Goal: Navigation & Orientation: Find specific page/section

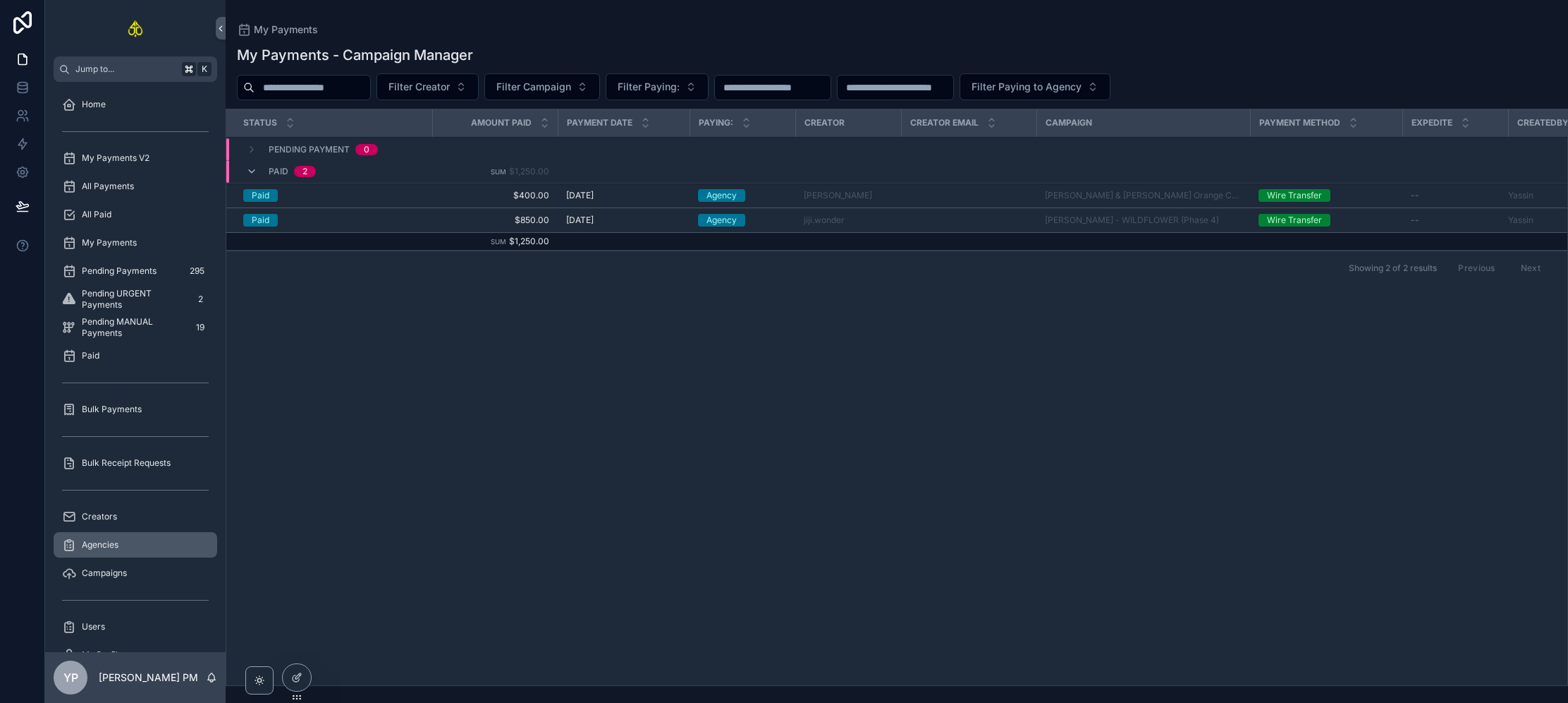
click at [138, 553] on div "Agencies" at bounding box center [135, 544] width 147 height 22
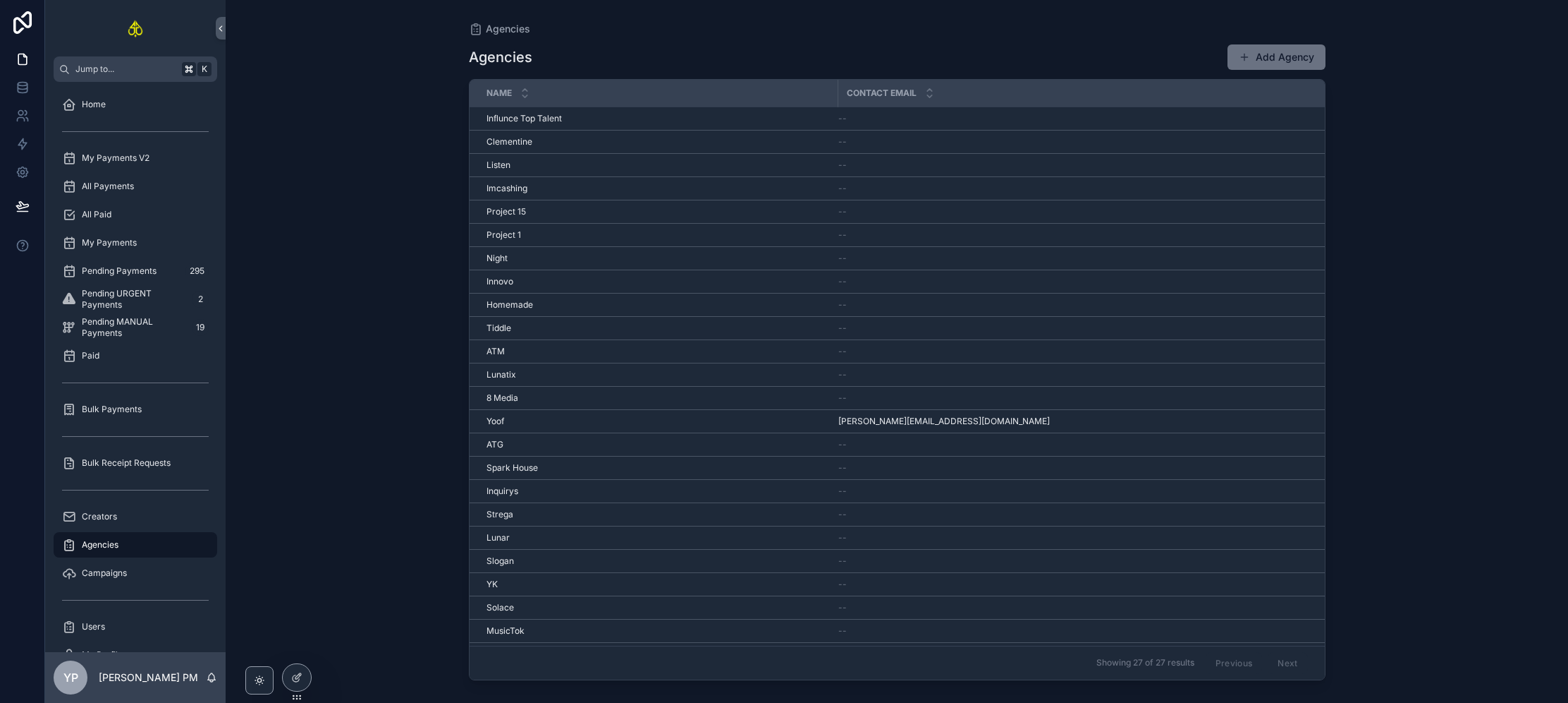
click at [558, 124] on td "Influnce Top Talent Influnce Top Talent" at bounding box center [654, 119] width 369 height 23
click at [626, 117] on div "Influnce Top Talent Influnce Top Talent" at bounding box center [658, 119] width 344 height 12
click at [593, 136] on div "[PERSON_NAME] [PERSON_NAME]" at bounding box center [658, 142] width 344 height 12
click at [520, 154] on td "Listen Listen" at bounding box center [654, 165] width 369 height 23
click at [517, 165] on div "Listen Listen" at bounding box center [658, 165] width 344 height 12
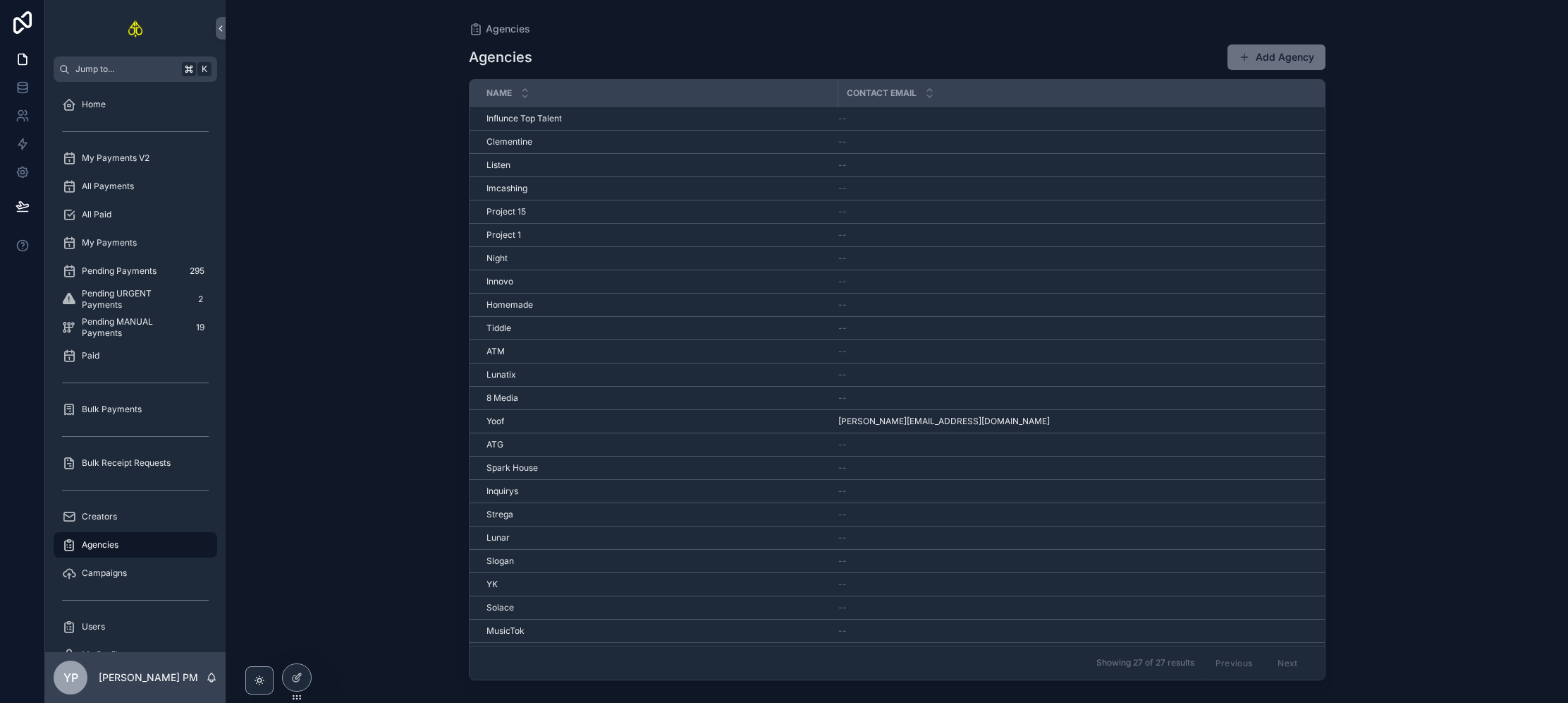
click at [516, 189] on span "Imcashing" at bounding box center [507, 188] width 41 height 12
click at [524, 212] on span "Project 15" at bounding box center [506, 211] width 39 height 12
click at [526, 237] on div "Project 1 Project 1" at bounding box center [658, 234] width 344 height 12
click at [520, 254] on div "Night Night" at bounding box center [658, 257] width 344 height 12
click at [527, 284] on div "Innovo Innovo" at bounding box center [658, 282] width 344 height 12
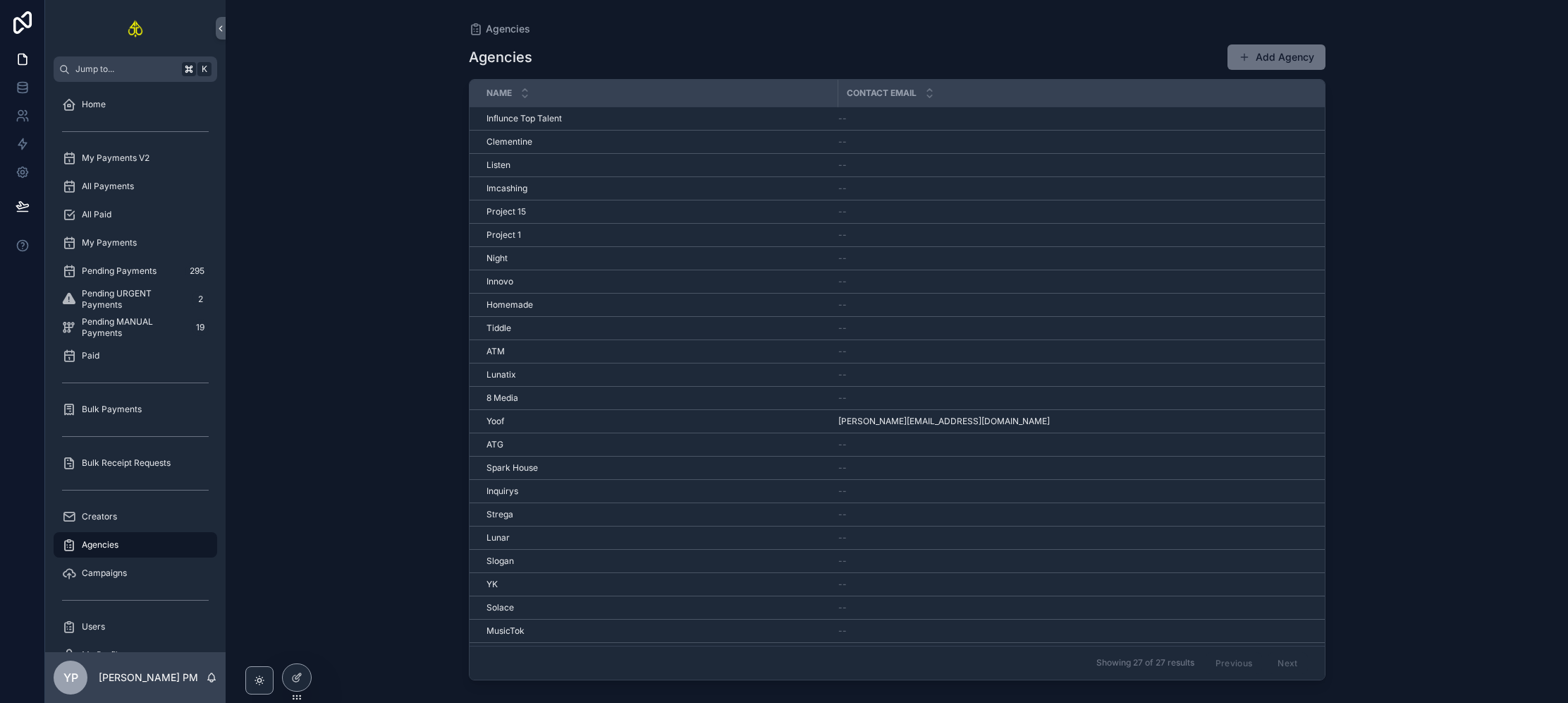
click at [537, 305] on div "Homemade Homemade" at bounding box center [658, 305] width 344 height 12
click at [519, 283] on div "Innovo Innovo" at bounding box center [658, 282] width 344 height 12
click at [539, 328] on div "Tiddle Tiddle" at bounding box center [658, 328] width 344 height 12
click at [504, 258] on span "ATM" at bounding box center [495, 262] width 19 height 12
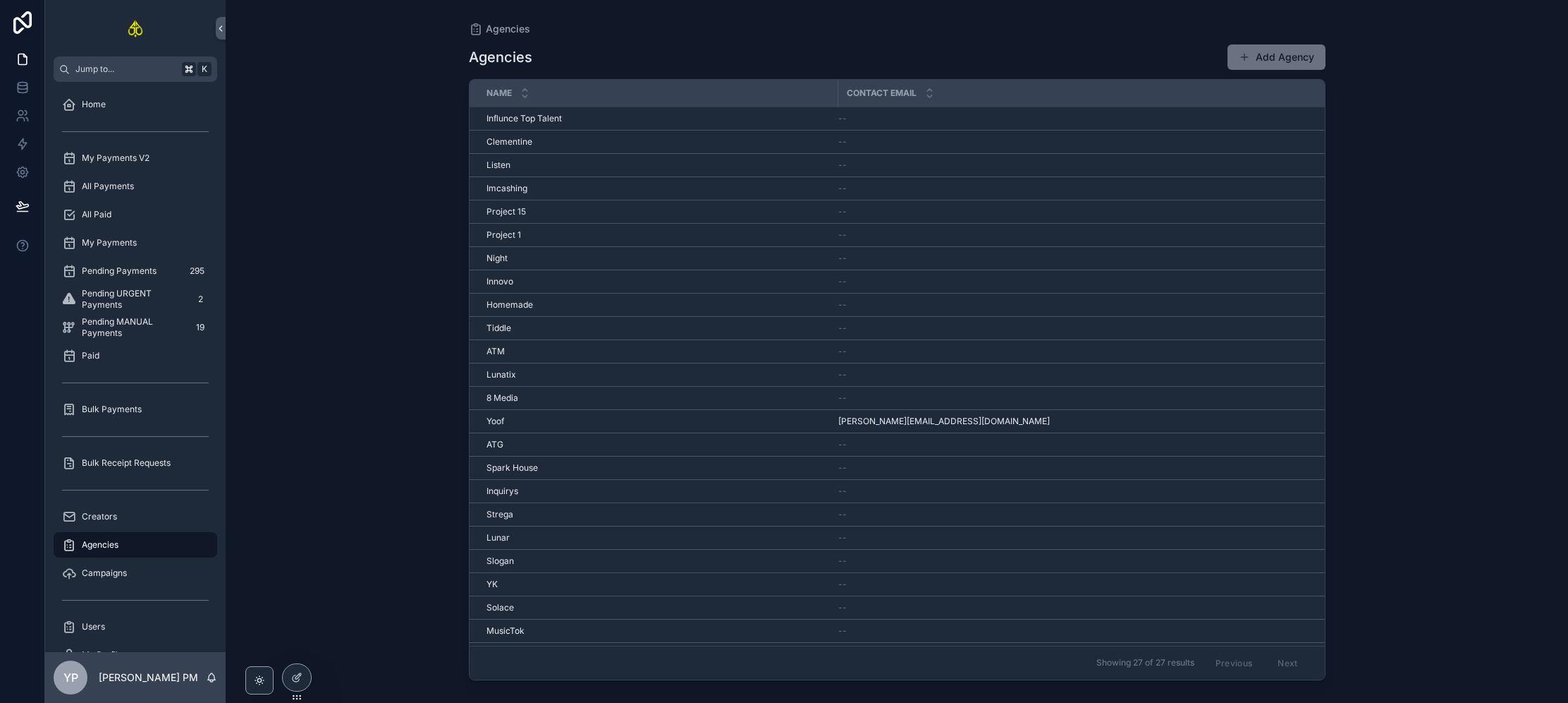
click at [510, 371] on span "Lunatix" at bounding box center [500, 374] width 29 height 12
click at [516, 306] on span "8 Media" at bounding box center [502, 308] width 32 height 12
click at [523, 335] on div "[PERSON_NAME]" at bounding box center [658, 332] width 344 height 12
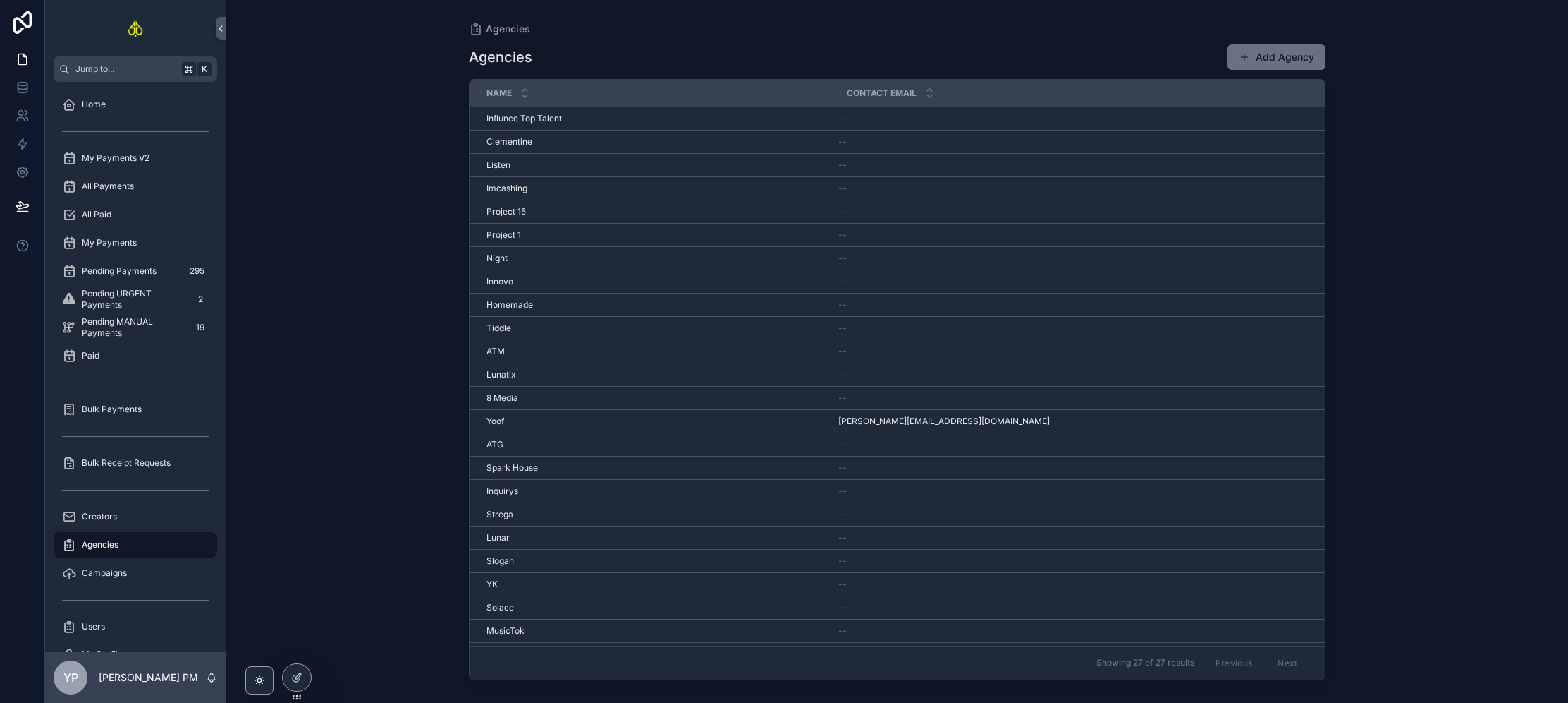
scroll to position [89, 0]
click at [520, 356] on div "ATG ATG" at bounding box center [658, 356] width 344 height 12
click at [510, 378] on span "Spark House" at bounding box center [512, 379] width 52 height 12
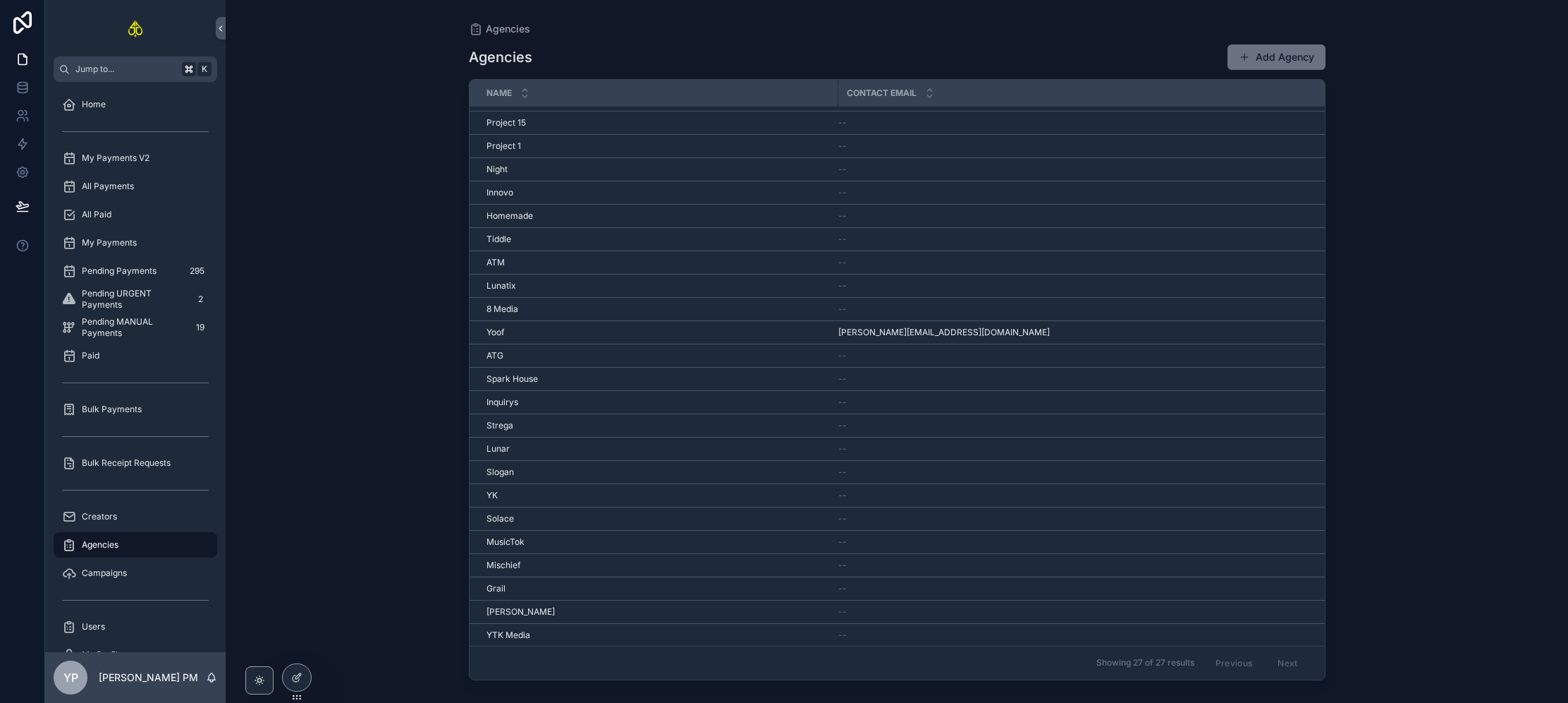
click at [528, 402] on div "Inquirys Inquirys" at bounding box center [658, 402] width 344 height 12
click at [509, 430] on td "Strega Strega" at bounding box center [654, 425] width 369 height 23
click at [516, 422] on div "Strega Strega" at bounding box center [658, 425] width 344 height 12
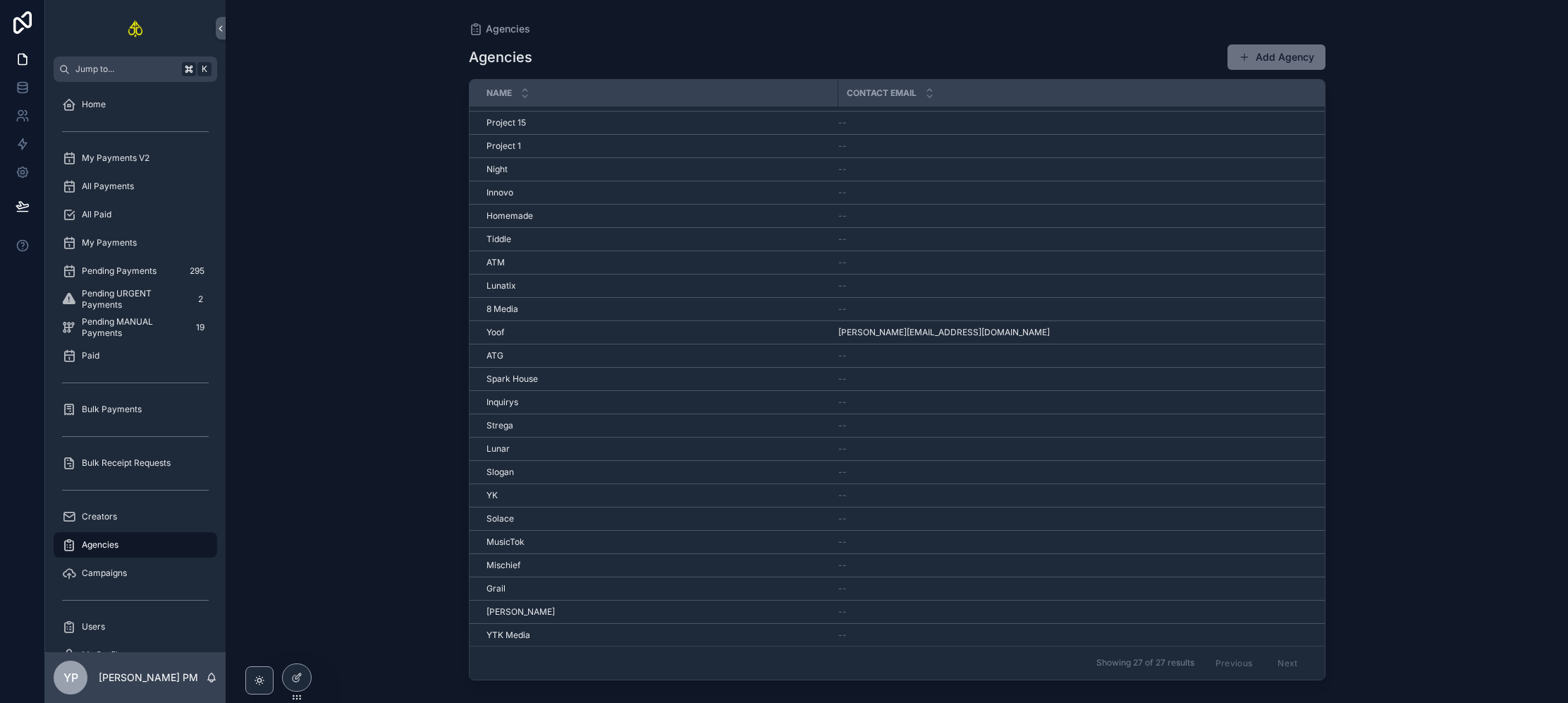
click at [509, 446] on div "Lunar Lunar" at bounding box center [658, 448] width 344 height 12
click at [492, 471] on span "Slogan" at bounding box center [500, 471] width 28 height 12
click at [516, 492] on div "YK YK" at bounding box center [658, 495] width 344 height 12
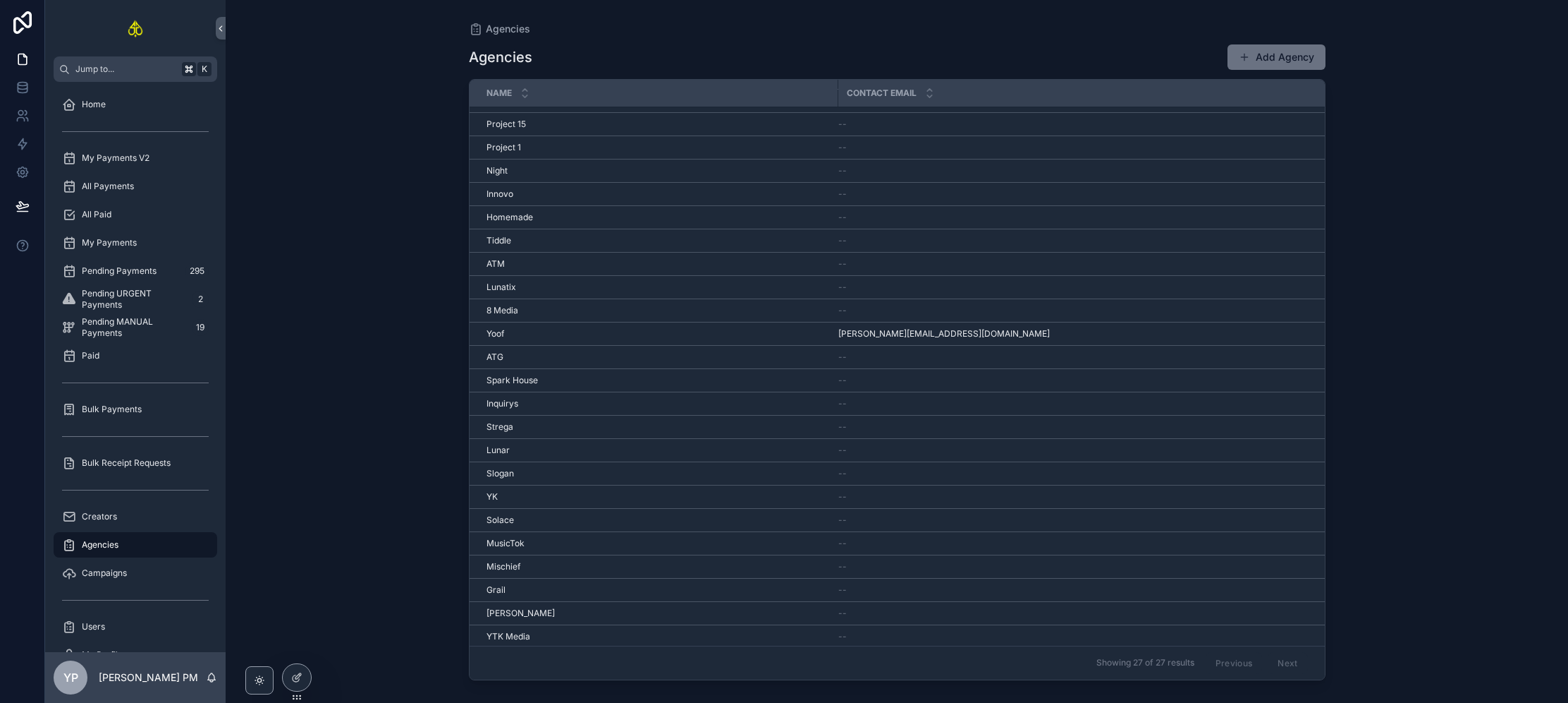
scroll to position [89, 0]
click at [509, 512] on td "[PERSON_NAME]" at bounding box center [654, 518] width 369 height 23
click at [507, 519] on span "Solace" at bounding box center [500, 521] width 28 height 12
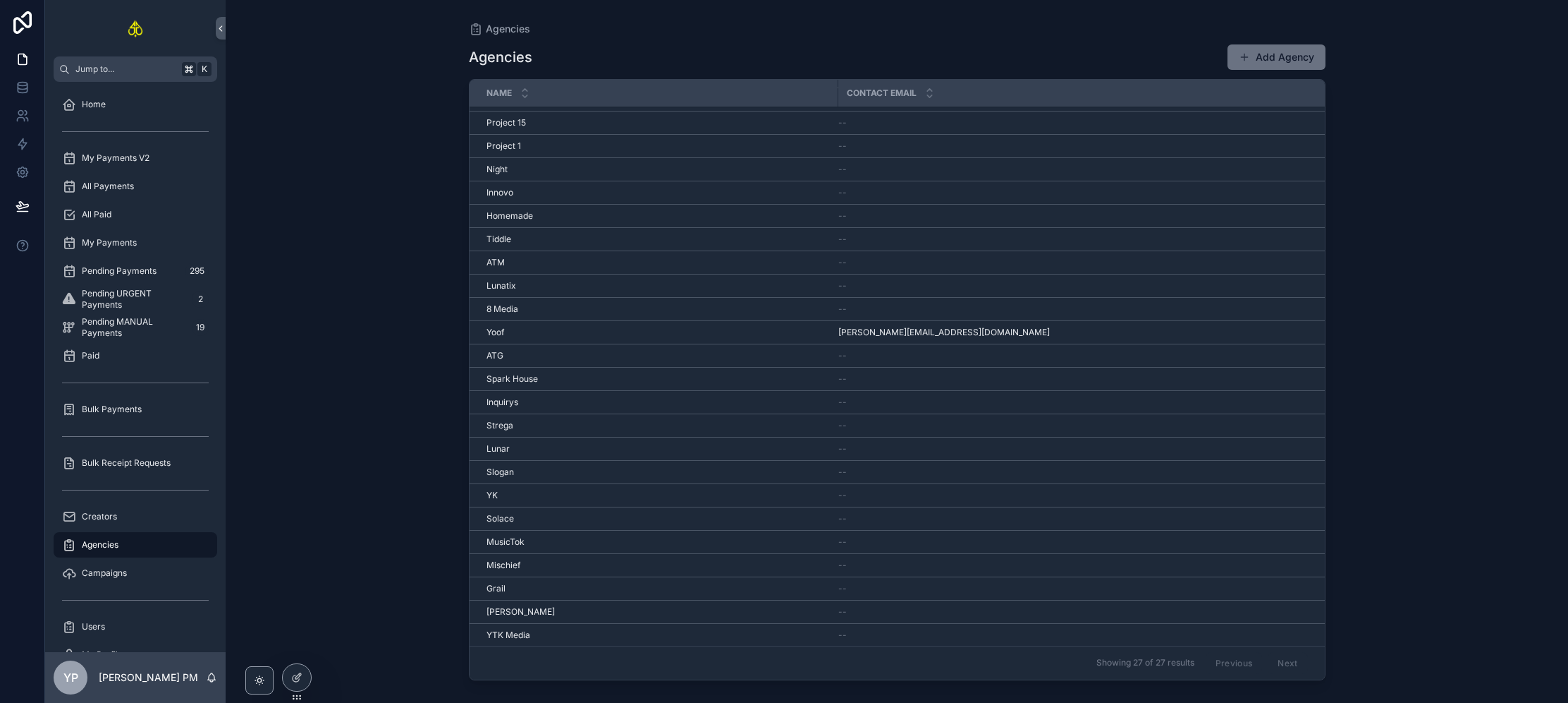
click at [521, 540] on span "MusicTok" at bounding box center [505, 542] width 38 height 12
click at [518, 542] on span "MusicTok" at bounding box center [505, 542] width 38 height 12
click at [528, 566] on div "Mischief Mischief" at bounding box center [658, 565] width 344 height 12
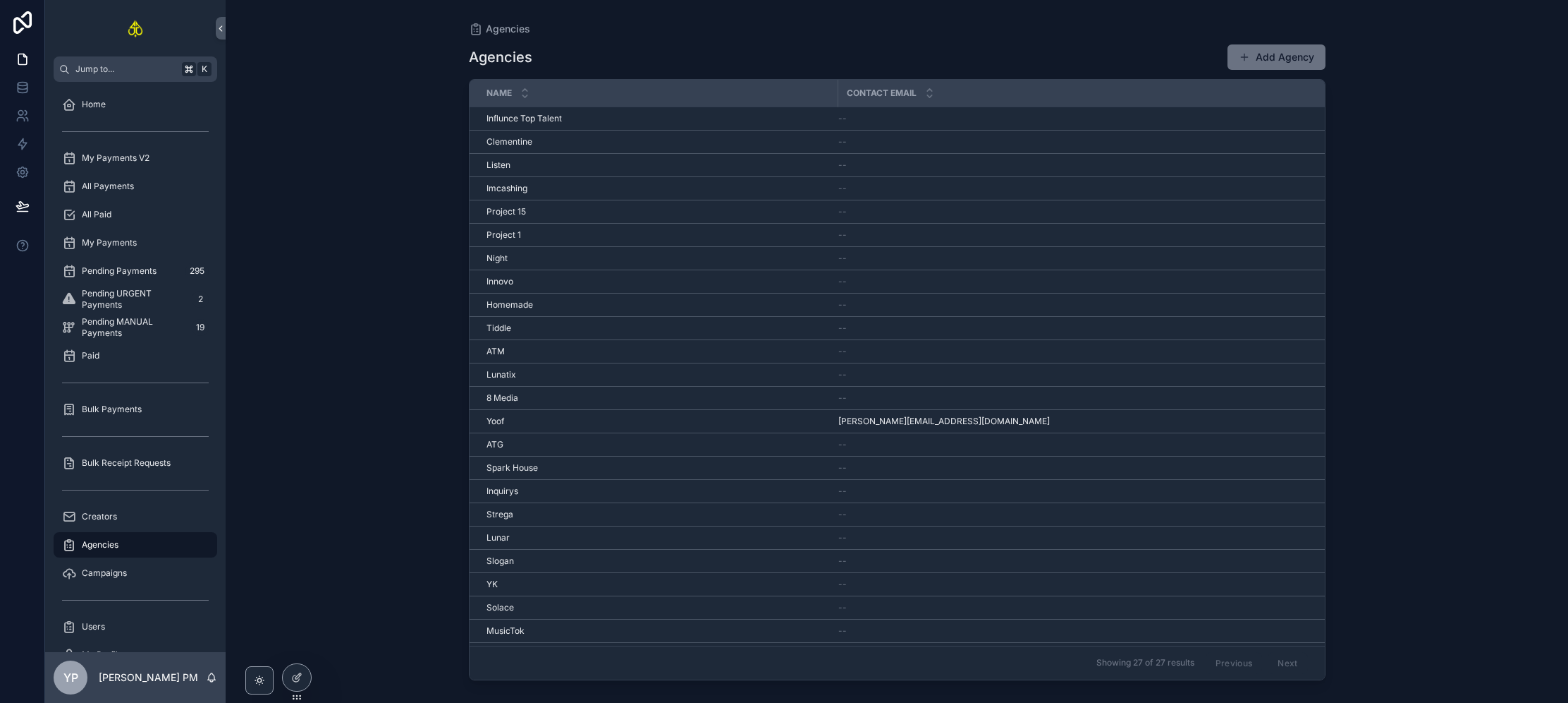
scroll to position [89, 0]
click at [527, 588] on div "Grail Grail" at bounding box center [658, 588] width 344 height 12
click at [520, 610] on div "[PERSON_NAME]" at bounding box center [658, 611] width 344 height 12
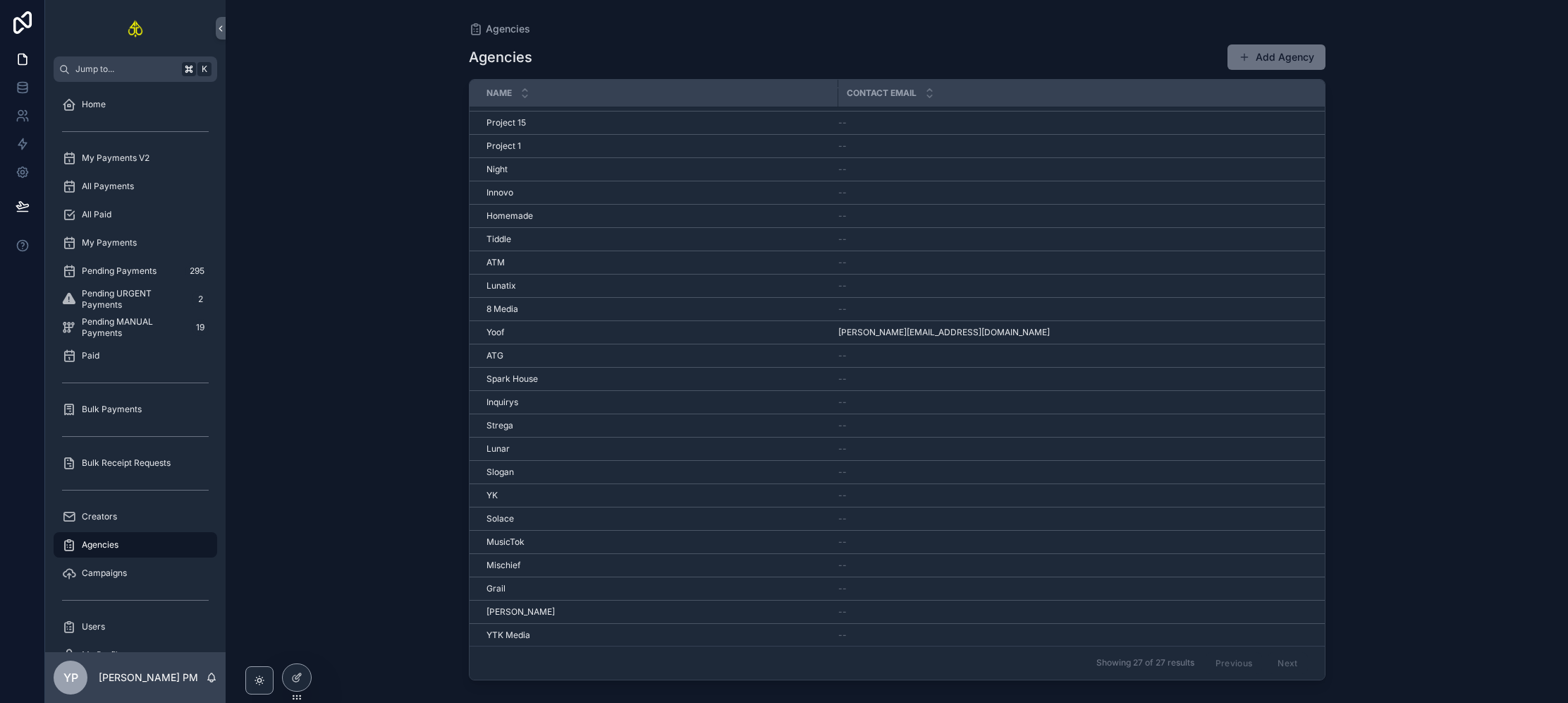
click at [523, 635] on span "YTK Media" at bounding box center [508, 634] width 44 height 12
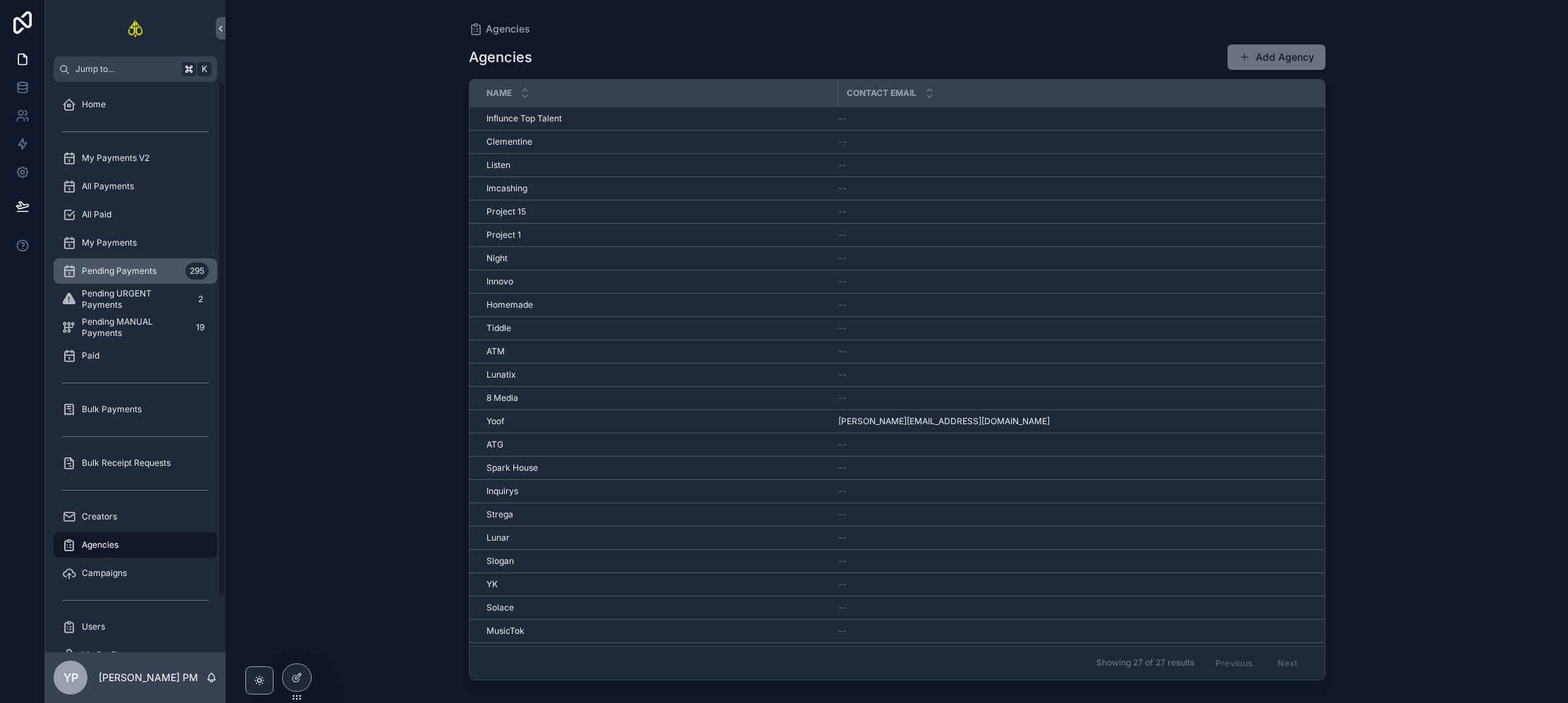
click at [155, 266] on span "Pending Payments" at bounding box center [119, 271] width 75 height 12
